Goal: Find specific page/section: Find specific page/section

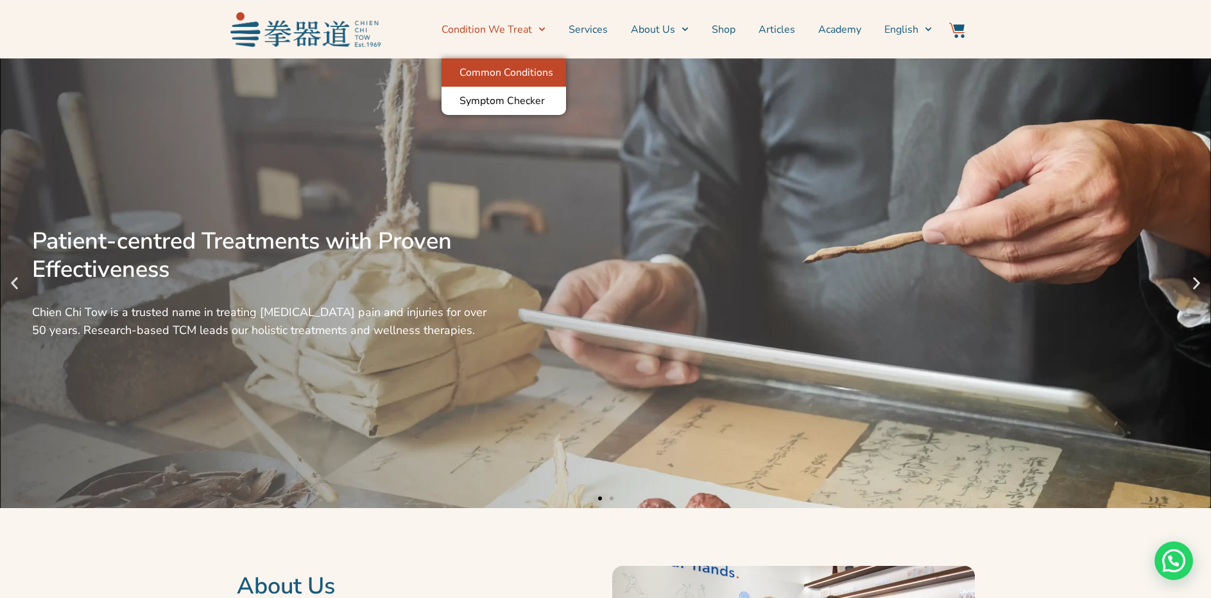
click at [532, 74] on link "Common Conditions" at bounding box center [504, 72] width 125 height 28
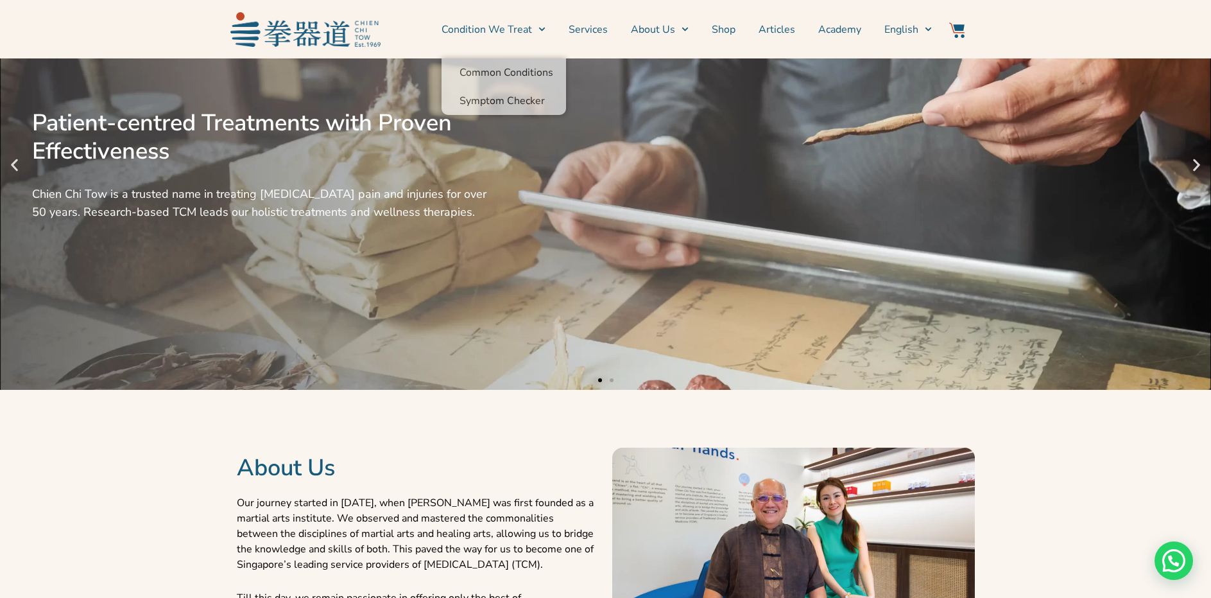
scroll to position [257, 0]
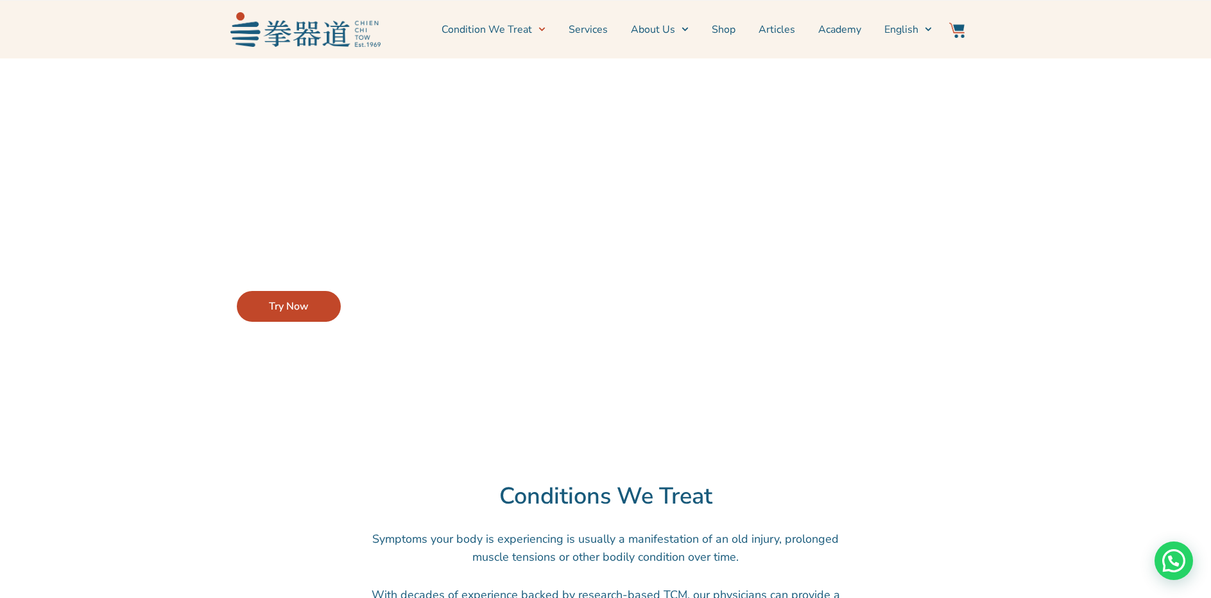
click at [300, 36] on img at bounding box center [305, 29] width 150 height 34
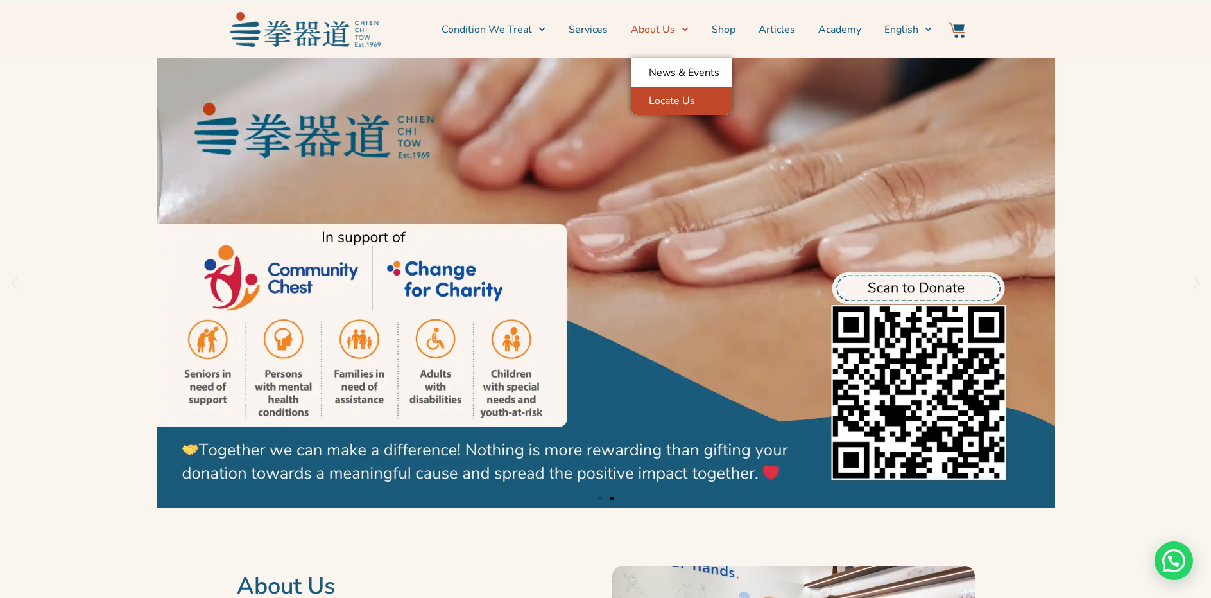
click at [698, 98] on link "Locate Us" at bounding box center [681, 101] width 101 height 28
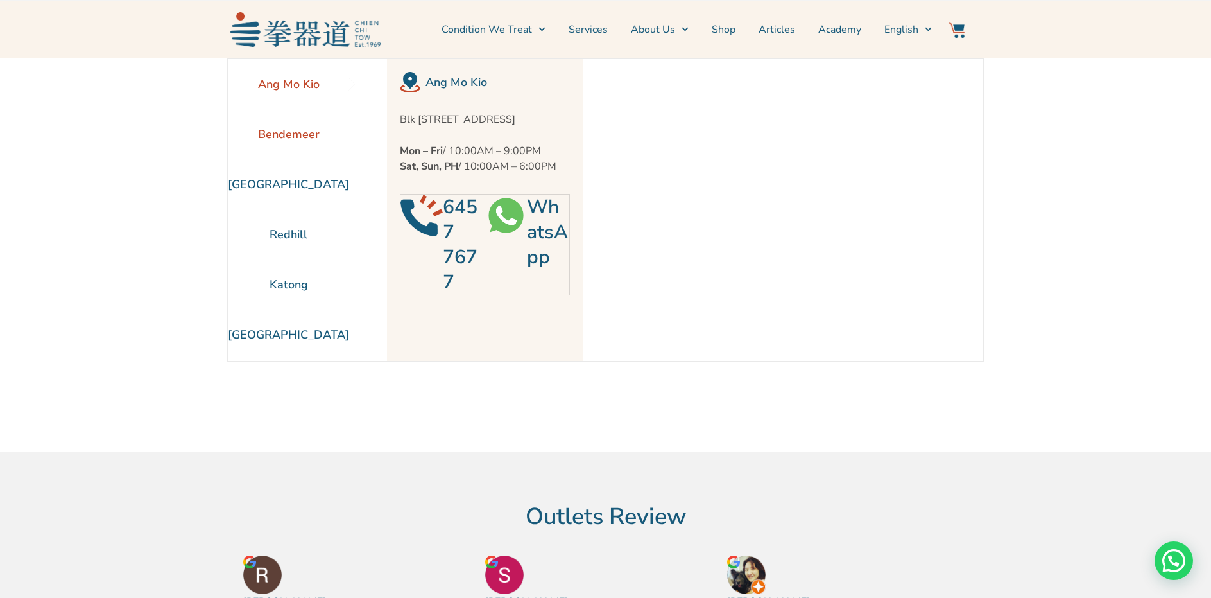
click at [283, 137] on li "Bendemeer" at bounding box center [288, 134] width 121 height 50
click at [303, 30] on img at bounding box center [305, 29] width 150 height 34
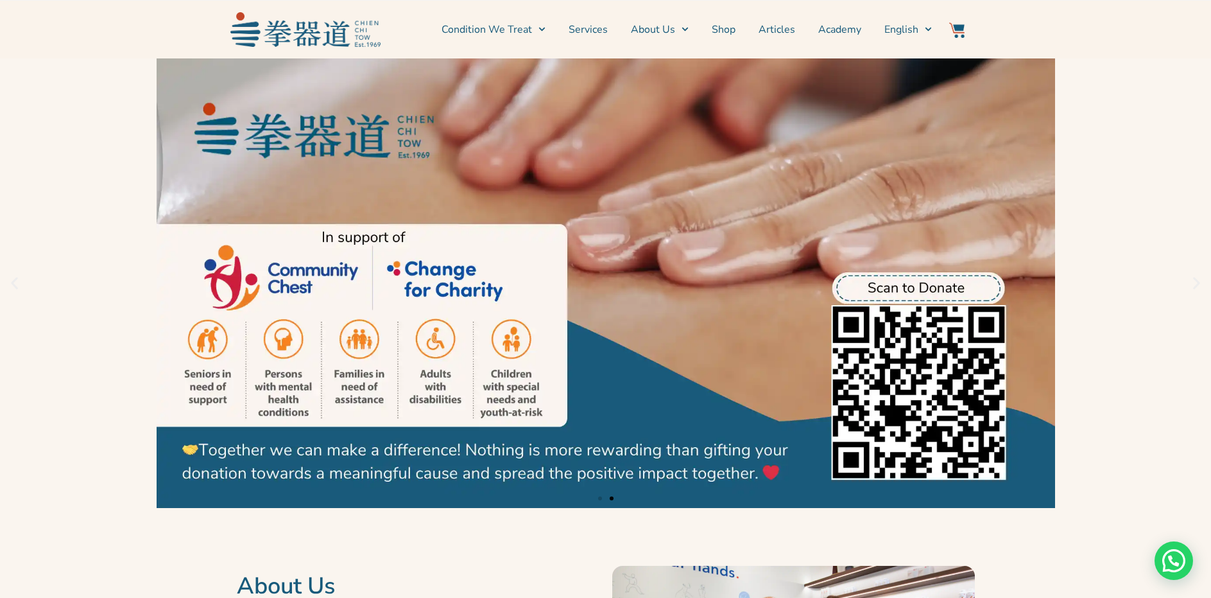
click at [1140, 378] on link "2 / 2" at bounding box center [605, 282] width 1211 height 449
